Goal: Information Seeking & Learning: Learn about a topic

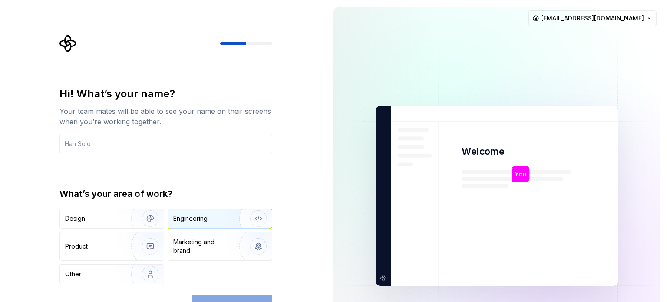
click at [219, 215] on div "Engineering" at bounding box center [207, 218] width 69 height 9
drag, startPoint x: 95, startPoint y: 147, endPoint x: 102, endPoint y: 146, distance: 7.0
click at [96, 147] on input "text" at bounding box center [165, 143] width 213 height 19
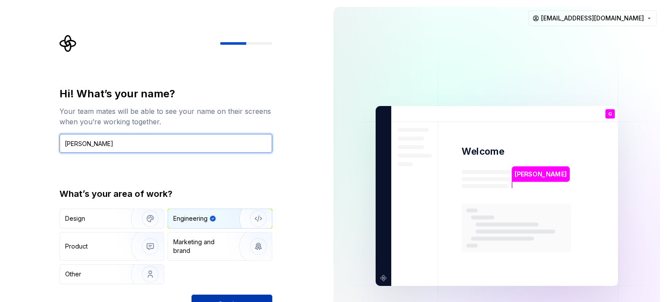
type input "Gabriel Justino"
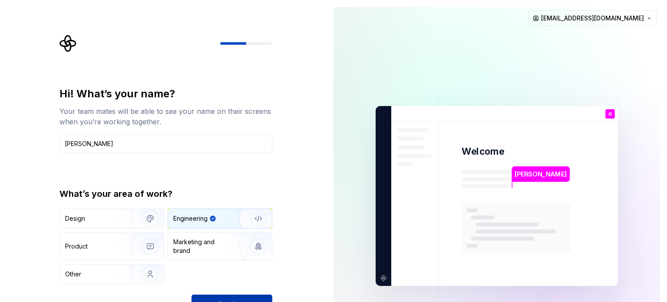
click at [224, 298] on button "Continue" at bounding box center [231, 303] width 81 height 19
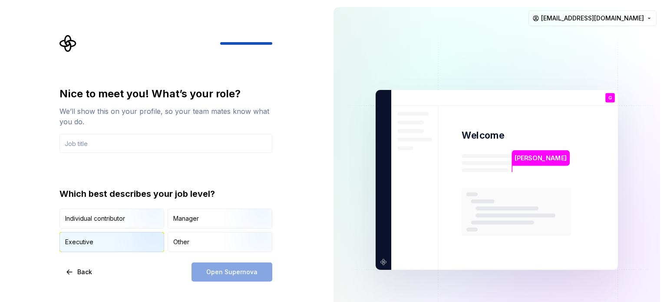
drag, startPoint x: 191, startPoint y: 241, endPoint x: 121, endPoint y: 240, distance: 70.7
click at [121, 240] on div "Individual contributor Manager Executive Other" at bounding box center [165, 229] width 213 height 43
click at [121, 240] on img "button" at bounding box center [143, 252] width 56 height 58
click at [98, 148] on input "text" at bounding box center [165, 143] width 213 height 19
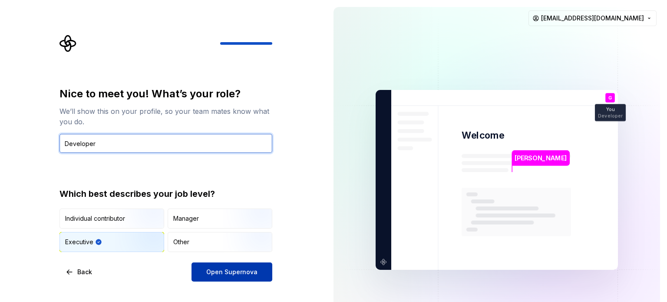
type input "Developer"
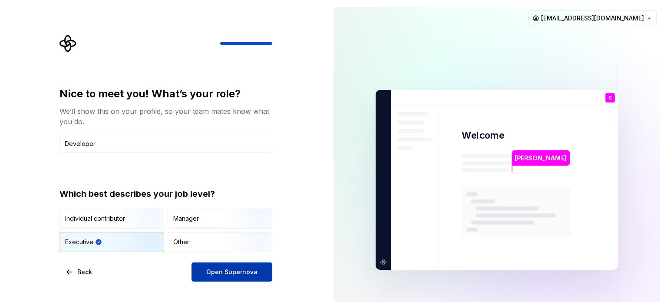
click at [243, 274] on span "Open Supernova" at bounding box center [231, 271] width 51 height 9
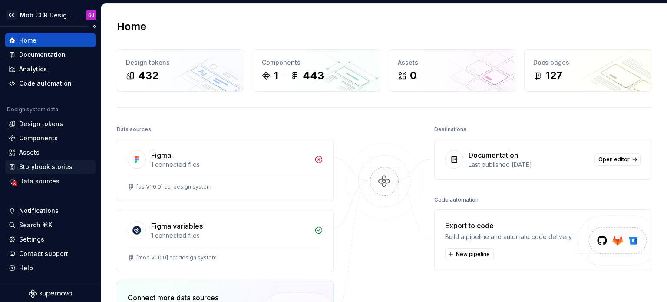
click at [59, 170] on div "Storybook stories" at bounding box center [45, 166] width 53 height 9
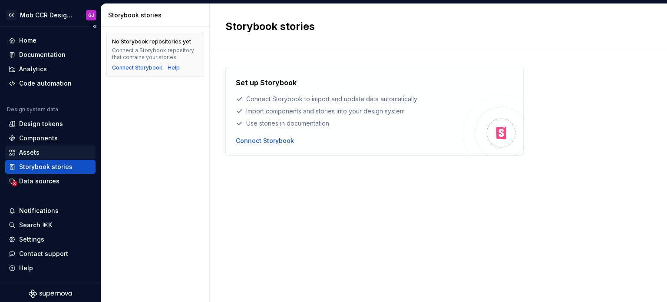
click at [45, 151] on div "Assets" at bounding box center [50, 152] width 83 height 9
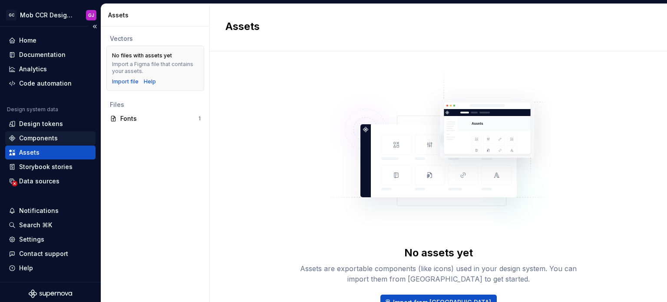
click at [57, 134] on div "Components" at bounding box center [50, 138] width 83 height 9
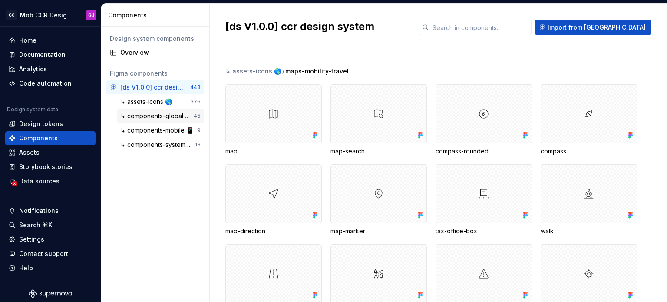
click at [156, 118] on div "↳ components-global 🌎" at bounding box center [156, 116] width 73 height 9
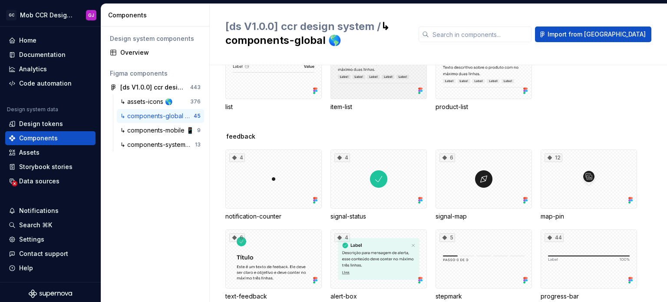
scroll to position [391, 0]
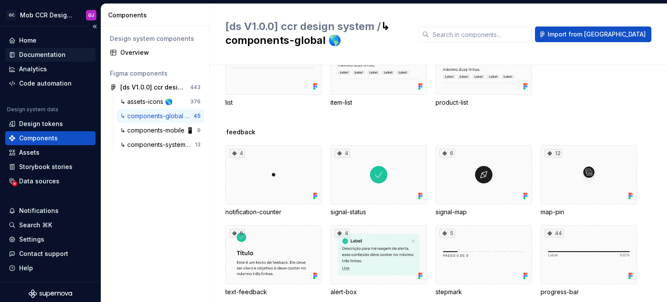
click at [41, 53] on div "Documentation" at bounding box center [42, 54] width 46 height 9
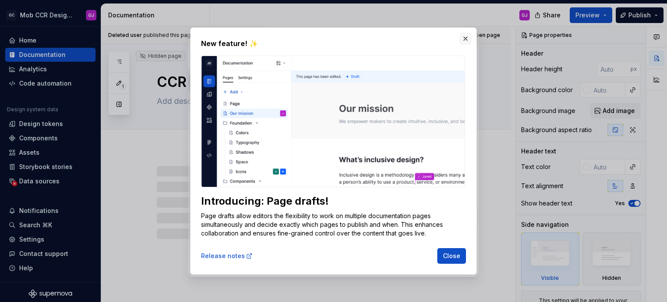
click at [465, 39] on button "button" at bounding box center [465, 39] width 12 height 12
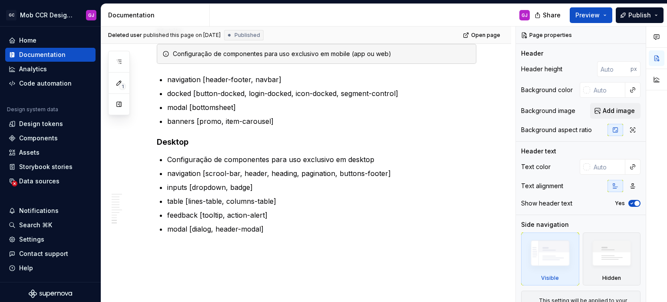
scroll to position [1026, 0]
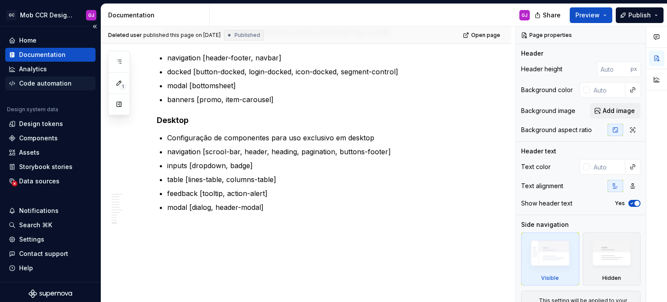
click at [42, 85] on div "Code automation" at bounding box center [45, 83] width 53 height 9
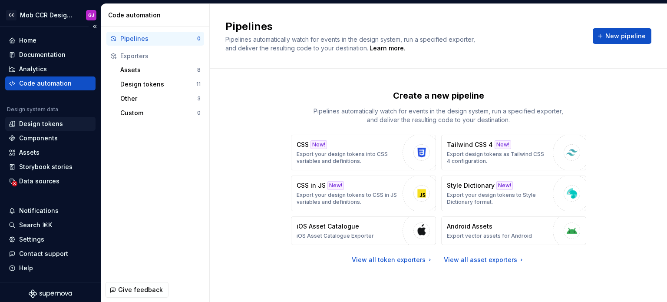
click at [54, 124] on div "Design tokens" at bounding box center [41, 123] width 44 height 9
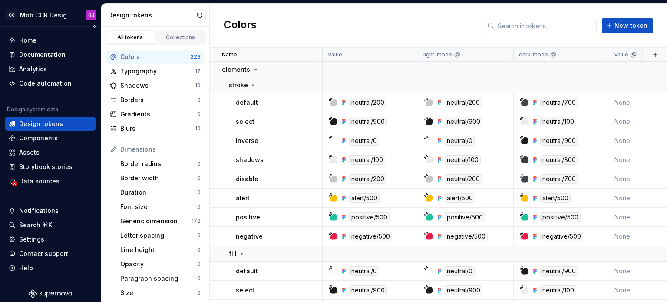
scroll to position [3, 0]
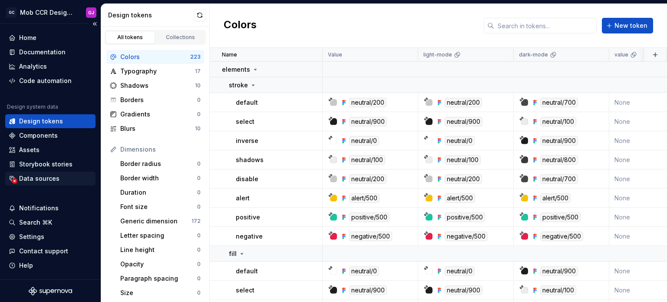
click at [47, 179] on div "Data sources" at bounding box center [39, 178] width 40 height 9
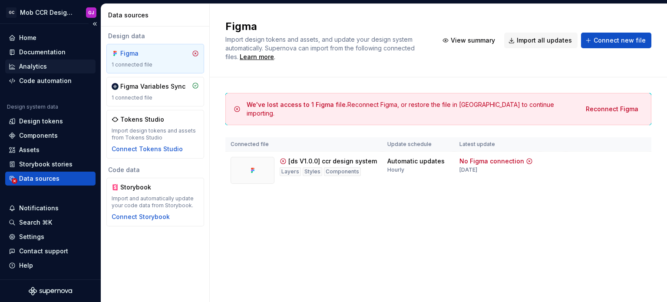
click at [36, 66] on div "Analytics" at bounding box center [33, 66] width 28 height 9
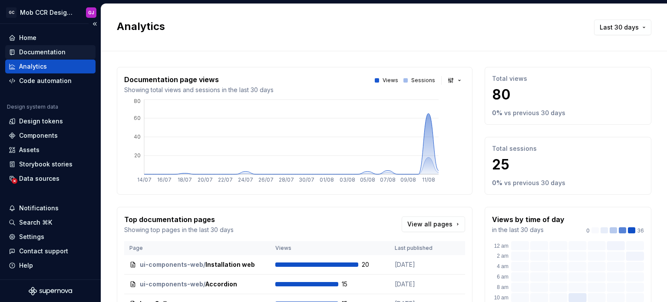
click at [47, 49] on div "Documentation" at bounding box center [42, 52] width 46 height 9
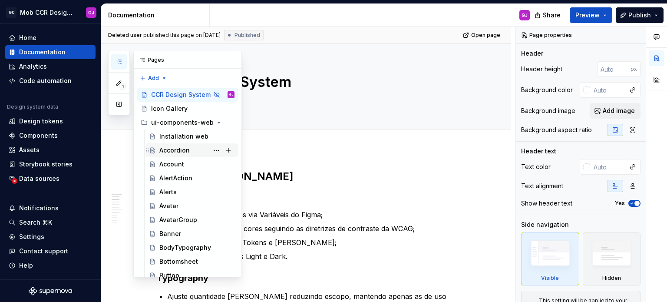
click at [179, 152] on div "Accordion" at bounding box center [174, 150] width 30 height 9
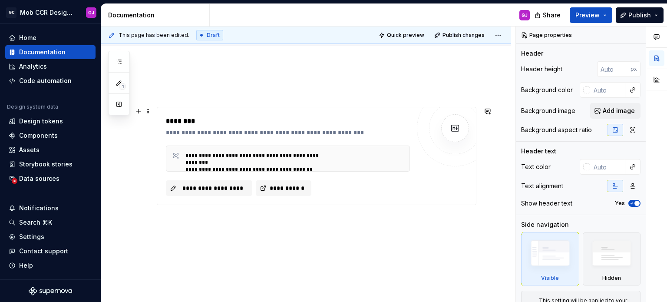
scroll to position [87, 0]
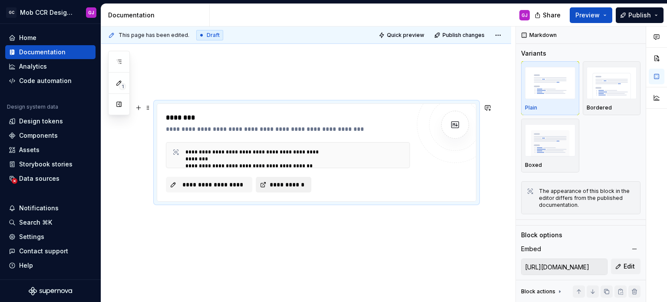
click at [274, 184] on span "**********" at bounding box center [286, 184] width 37 height 9
type textarea "*"
click at [575, 265] on input "https://raw.githubusercontent.com/OyakSaile/documentation-tst/refs/heads/main/a…" at bounding box center [563, 267] width 85 height 16
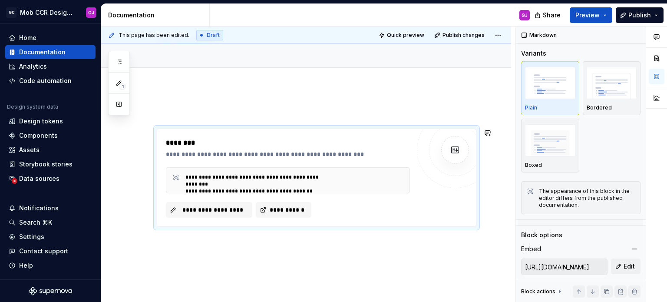
scroll to position [0, 0]
